Goal: Task Accomplishment & Management: Manage account settings

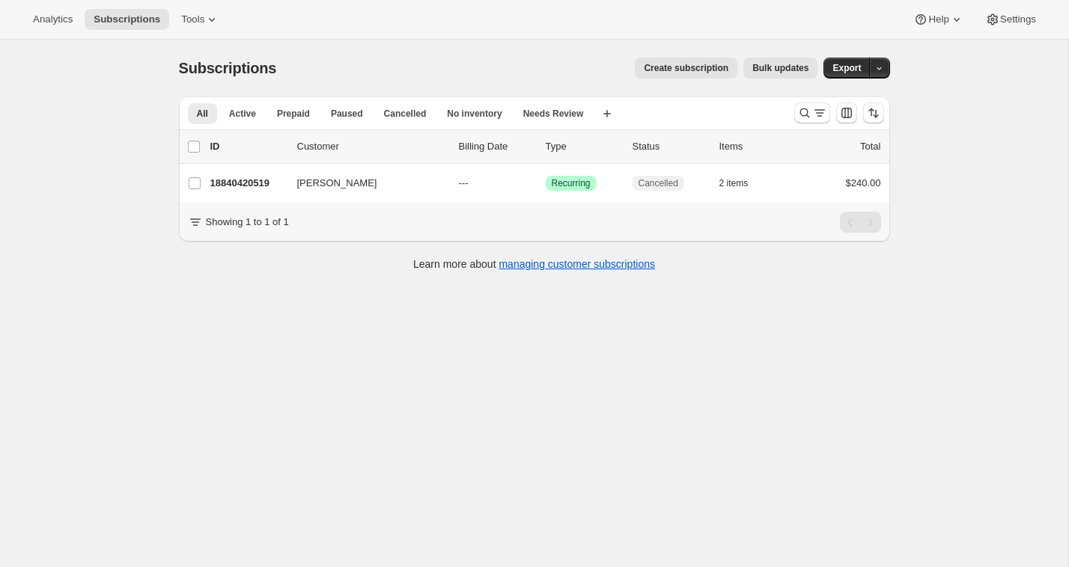
click at [112, 135] on div "Subscriptions. This page is ready Subscriptions Create subscription Bulk update…" at bounding box center [534, 323] width 1068 height 567
click at [133, 181] on div "Subscriptions. This page is ready Subscriptions Create subscription Bulk update…" at bounding box center [534, 323] width 1068 height 567
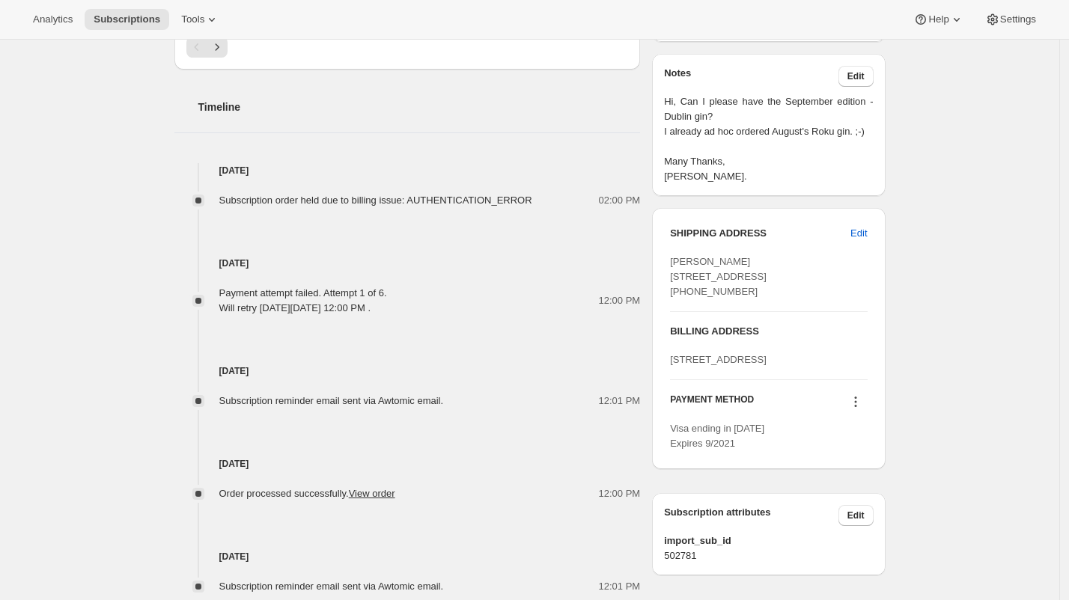
scroll to position [648, 0]
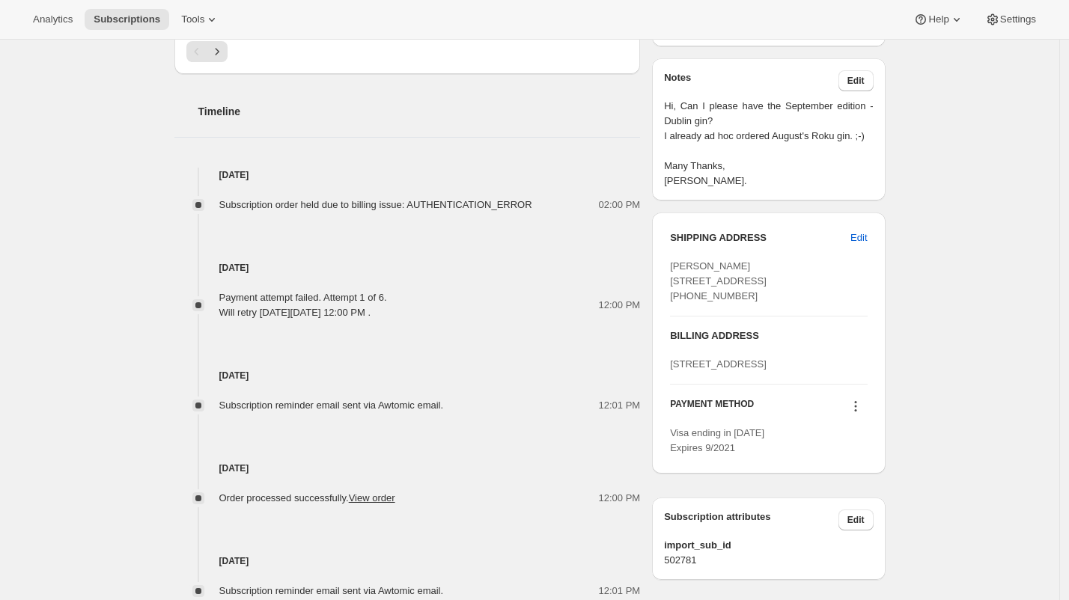
click at [406, 5] on div "Analytics Subscriptions Tools Help Settings" at bounding box center [534, 20] width 1069 height 40
